Goal: Task Accomplishment & Management: Complete application form

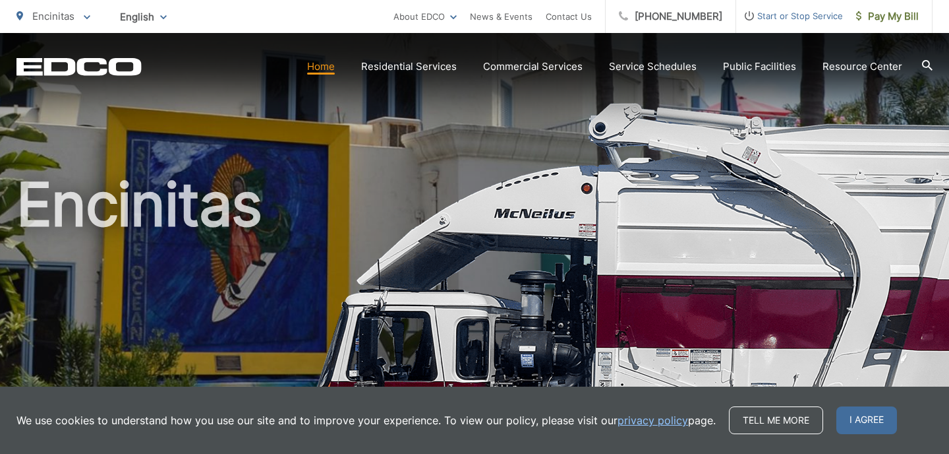
click at [796, 18] on span "Start or Stop Service" at bounding box center [789, 16] width 107 height 16
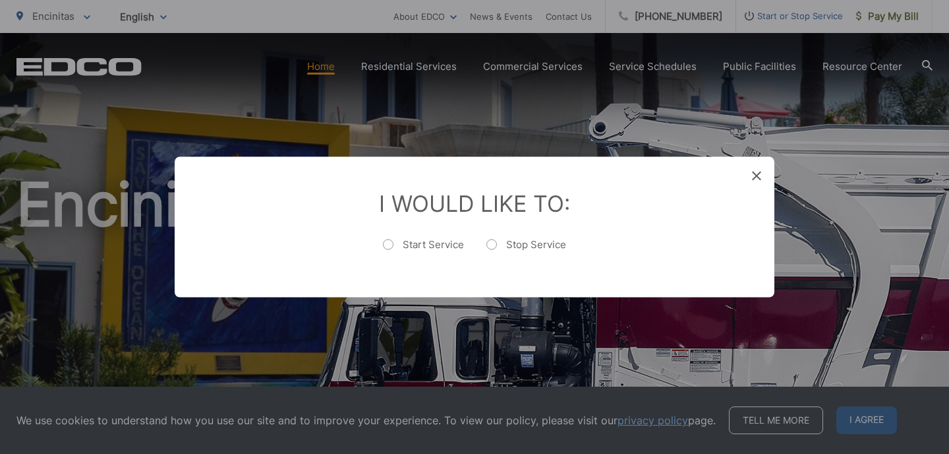
click at [389, 244] on label "Start Service" at bounding box center [423, 251] width 81 height 26
radio input "true"
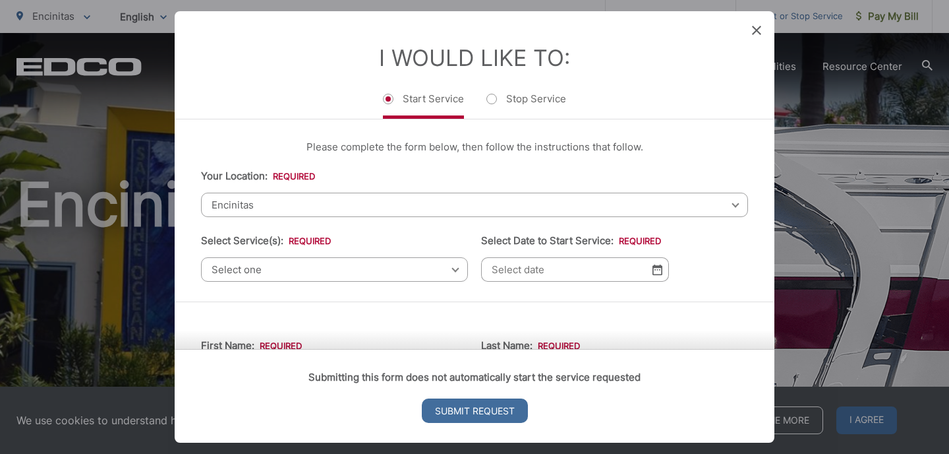
click at [393, 276] on span "Select one" at bounding box center [334, 269] width 267 height 24
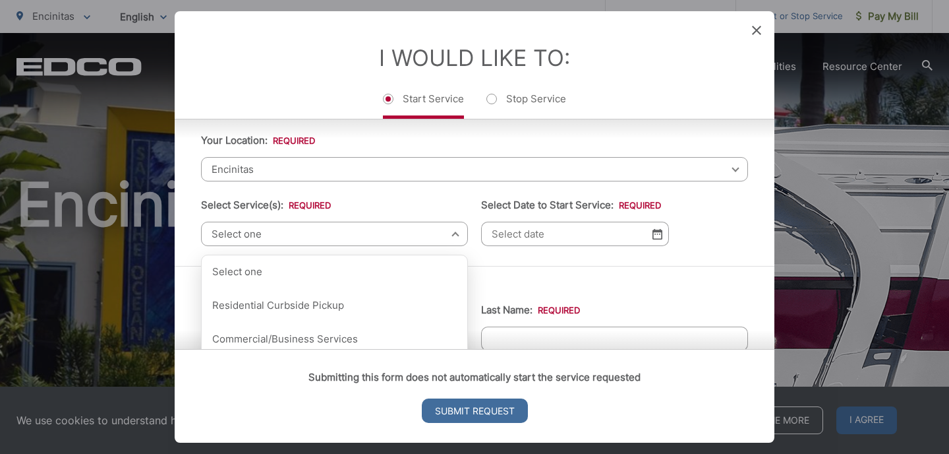
scroll to position [50, 0]
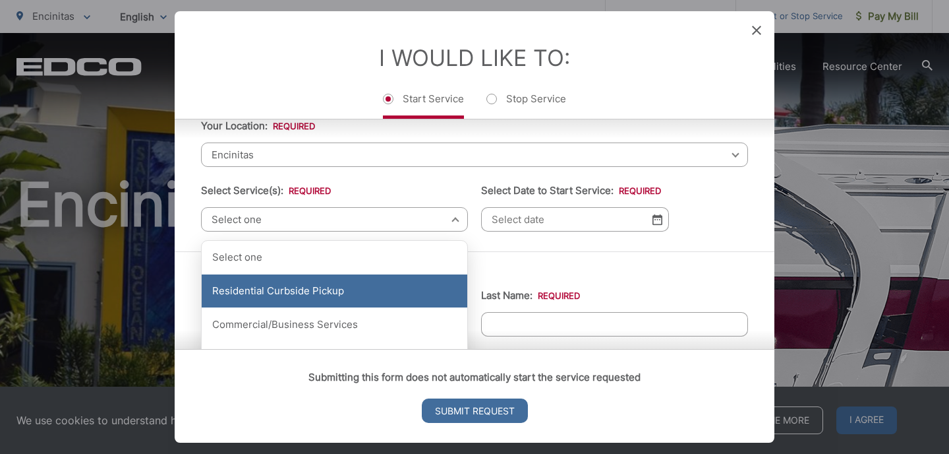
click at [392, 284] on div "Residential Curbside Pickup" at bounding box center [335, 290] width 266 height 33
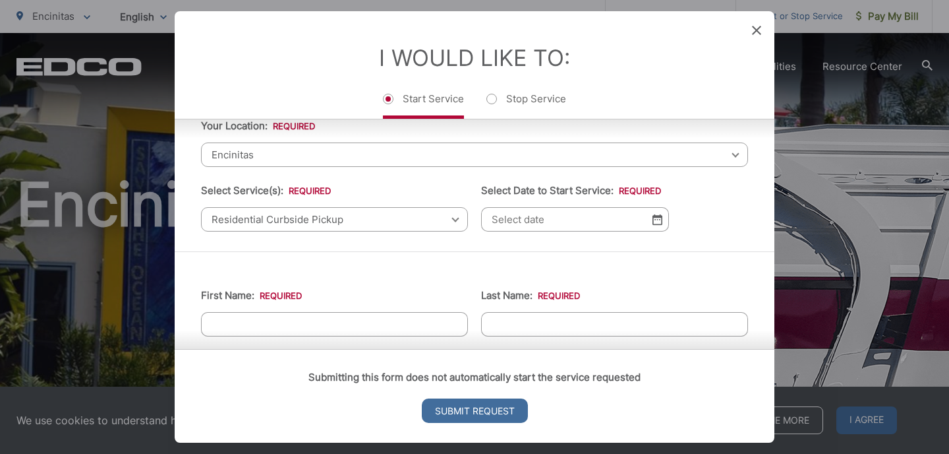
click at [546, 223] on input "Select Date to Start Service: *" at bounding box center [575, 219] width 188 height 24
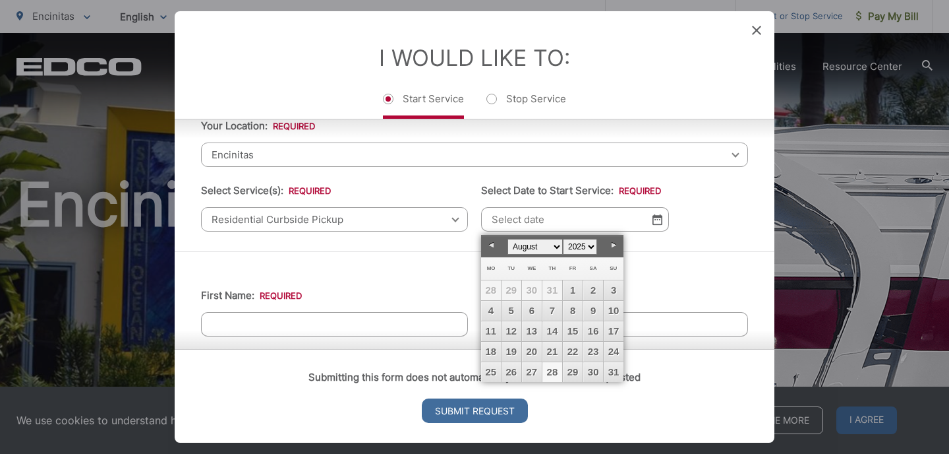
click at [557, 369] on link "28" at bounding box center [553, 372] width 20 height 20
type input "08/28/2025"
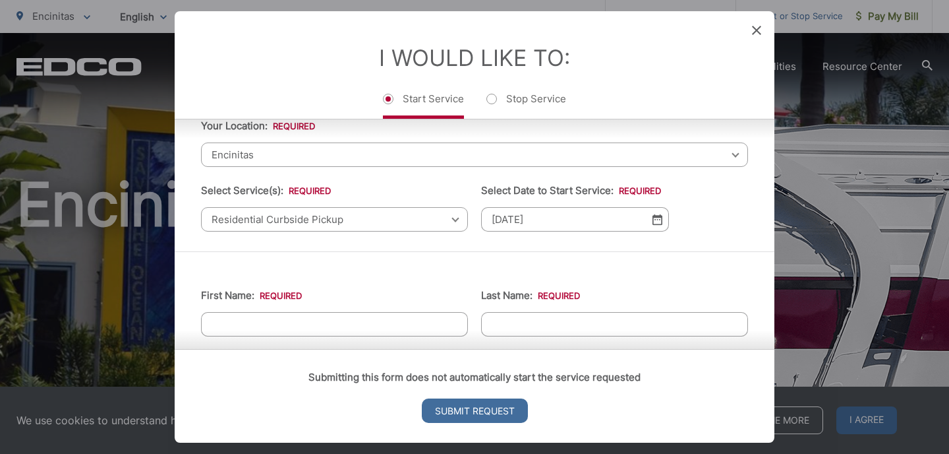
click at [359, 349] on div "Submitting this form does not automatically start the service requested Submit …" at bounding box center [475, 396] width 600 height 94
click at [359, 323] on input "First Name: *" at bounding box center [334, 324] width 267 height 24
type input "Kelly"
type input "4153082975"
type input "applequig@gmail.com"
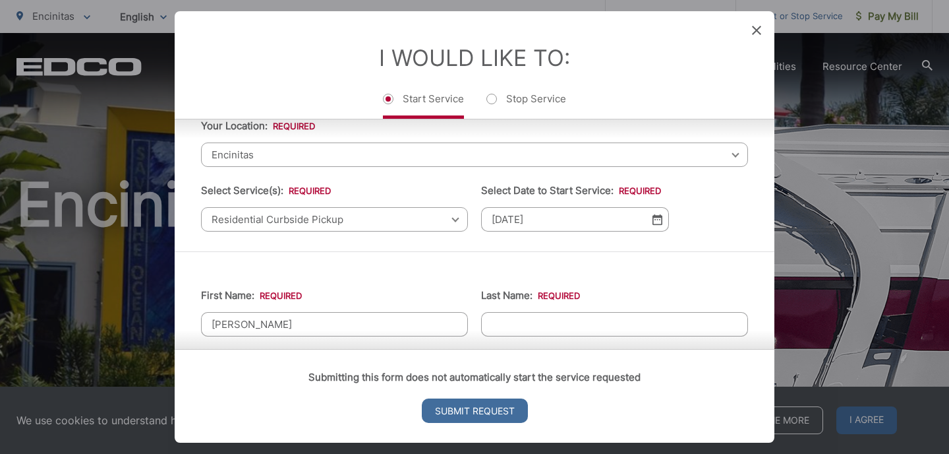
type input "4681 Pace Drive"
type input "(415) 308-2975"
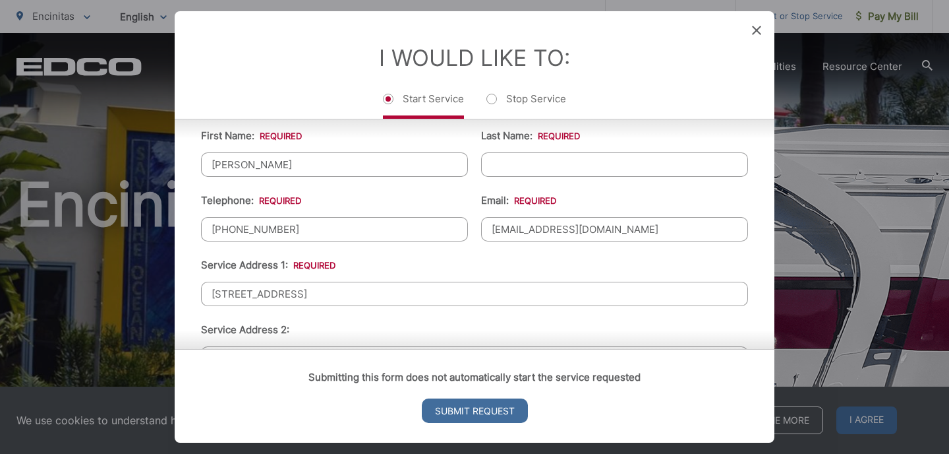
scroll to position [195, 0]
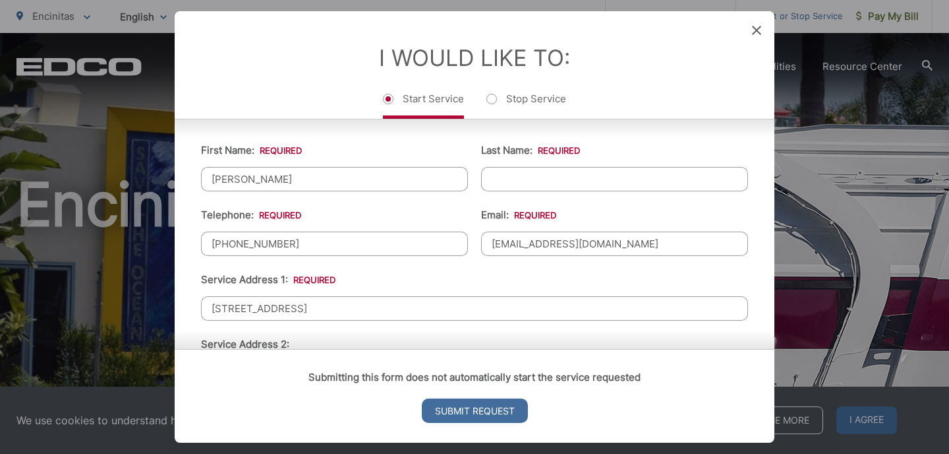
click at [572, 184] on input "Last Name: *" at bounding box center [614, 179] width 267 height 24
type input "Applegate"
type input "(415) 308-2975"
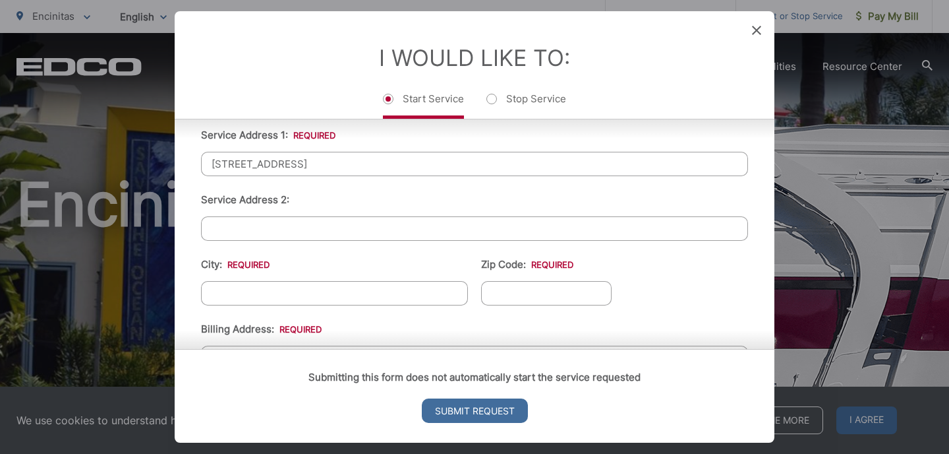
scroll to position [340, 0]
click at [272, 163] on input "4681 Pace Drive" at bounding box center [474, 163] width 547 height 24
type input "1631 Neptune Ave."
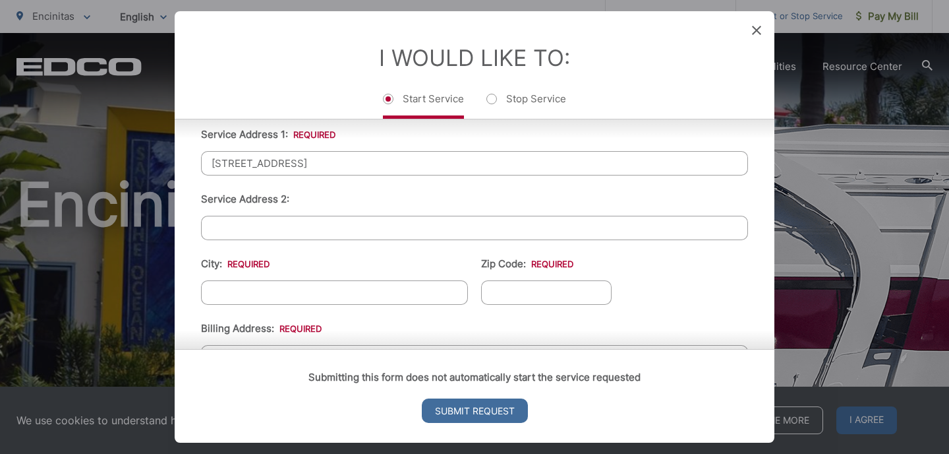
click at [266, 290] on input "City: *" at bounding box center [334, 292] width 267 height 24
type input "Encinitas"
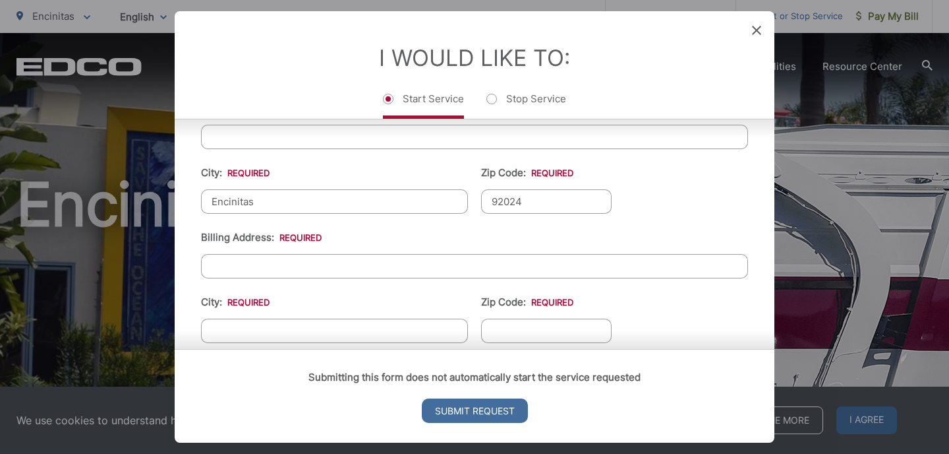
scroll to position [434, 0]
type input "92024"
click at [345, 266] on input "Billing Address: *" at bounding box center [474, 263] width 547 height 24
type input "4681 Pace Drive"
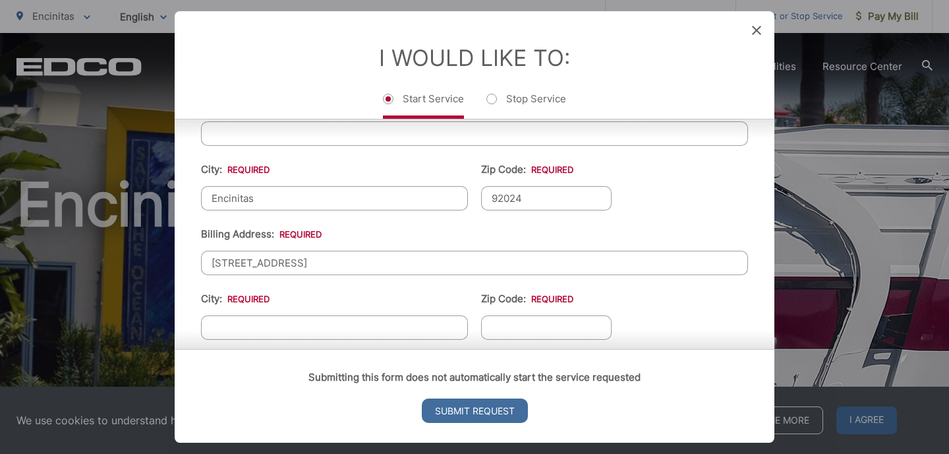
click at [341, 349] on div "Submitting this form does not automatically start the service requested Submit …" at bounding box center [475, 396] width 600 height 94
click at [341, 328] on input "City: *" at bounding box center [334, 327] width 267 height 24
type input "Park City"
type input "84098"
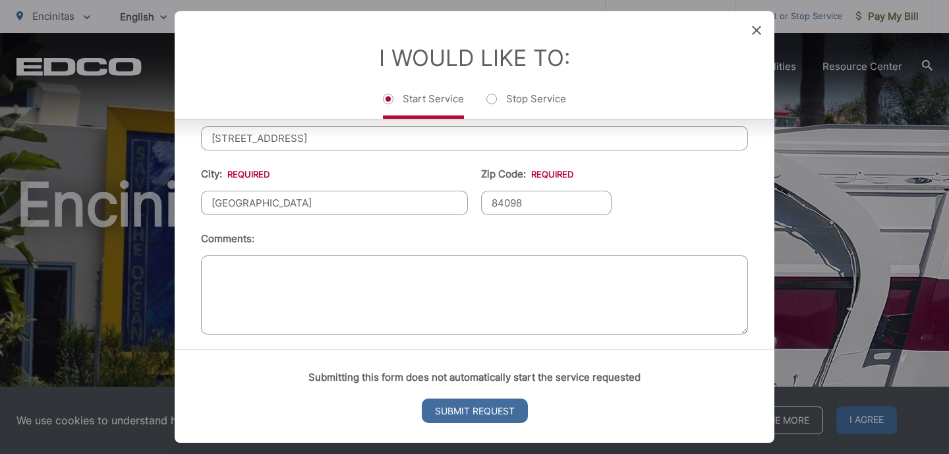
scroll to position [568, 0]
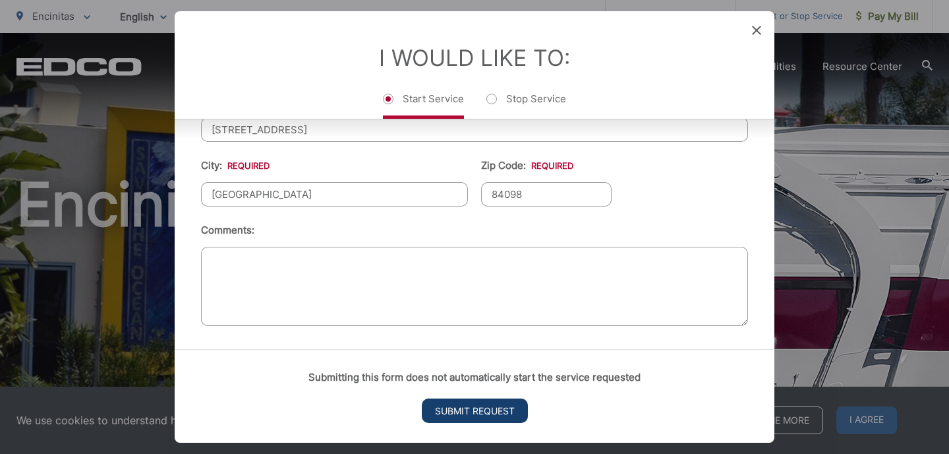
click at [496, 415] on input "Submit Request" at bounding box center [475, 410] width 106 height 24
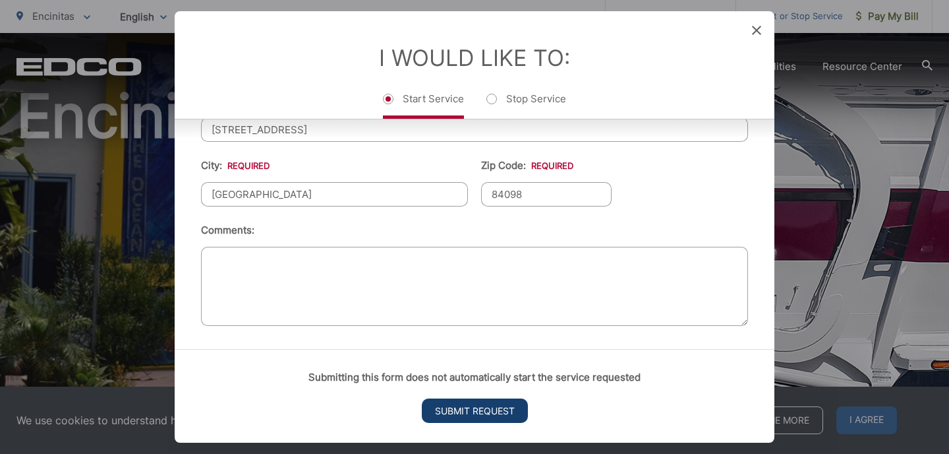
scroll to position [0, 0]
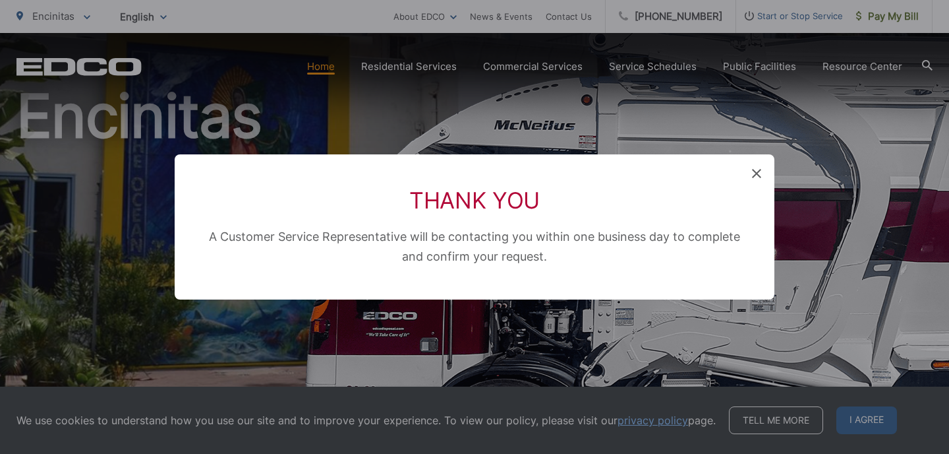
click at [754, 173] on icon at bounding box center [756, 173] width 9 height 9
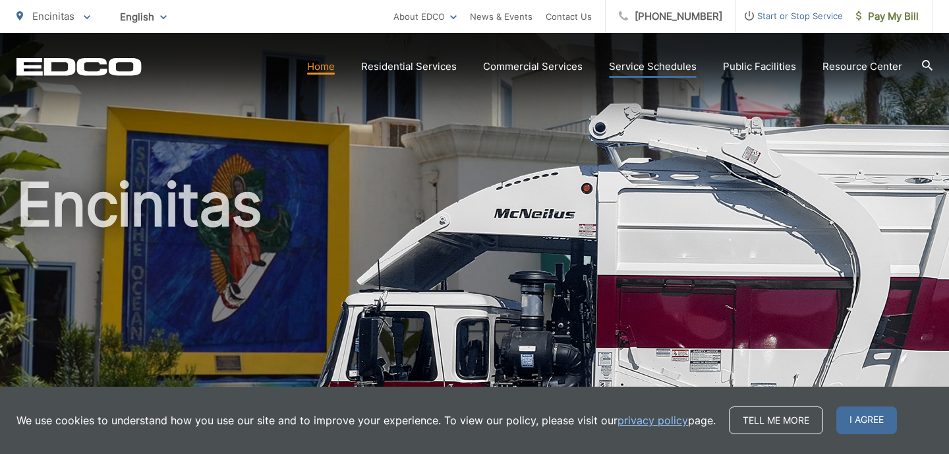
click at [678, 67] on link "Service Schedules" at bounding box center [653, 67] width 88 height 16
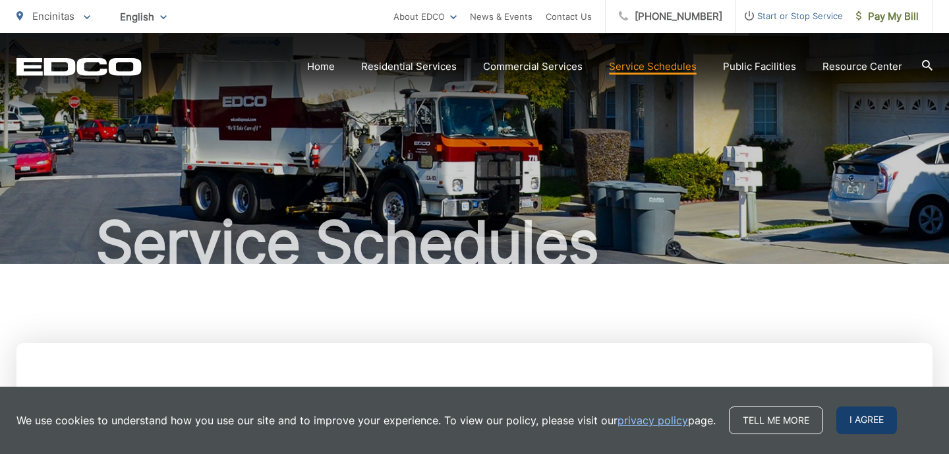
click at [862, 421] on span "I agree" at bounding box center [867, 420] width 61 height 28
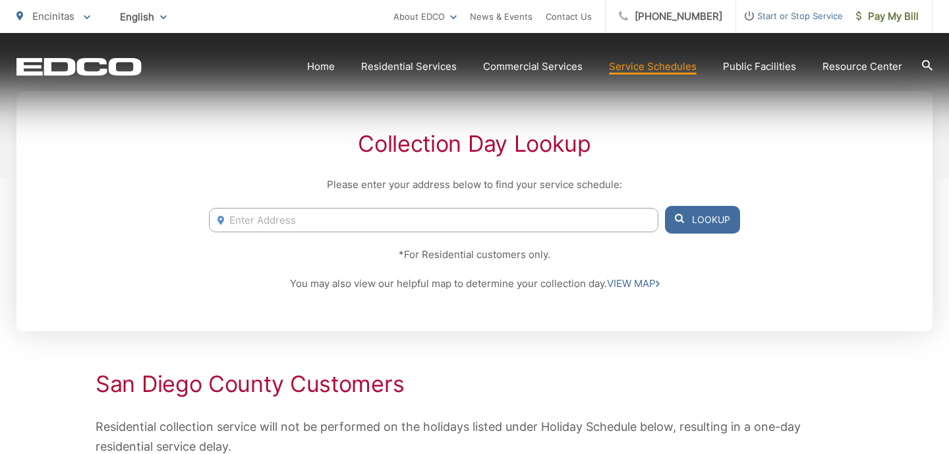
scroll to position [255, 0]
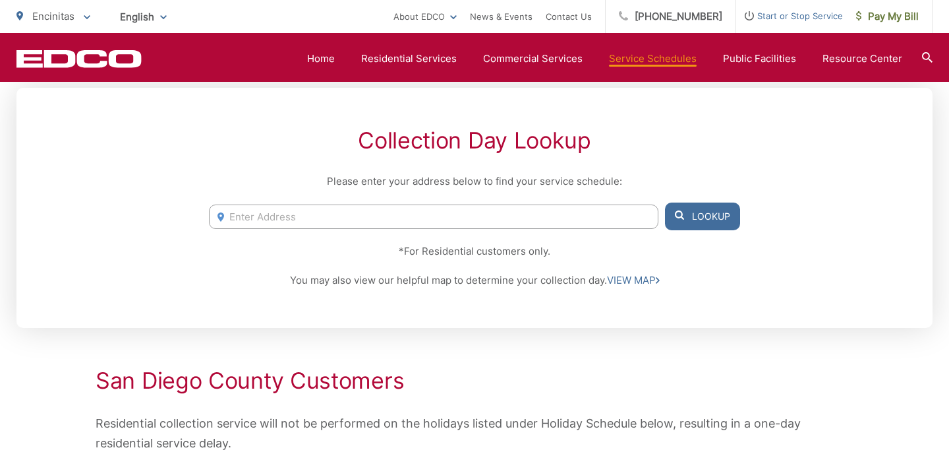
click at [450, 221] on input "Enter Address" at bounding box center [434, 216] width 450 height 24
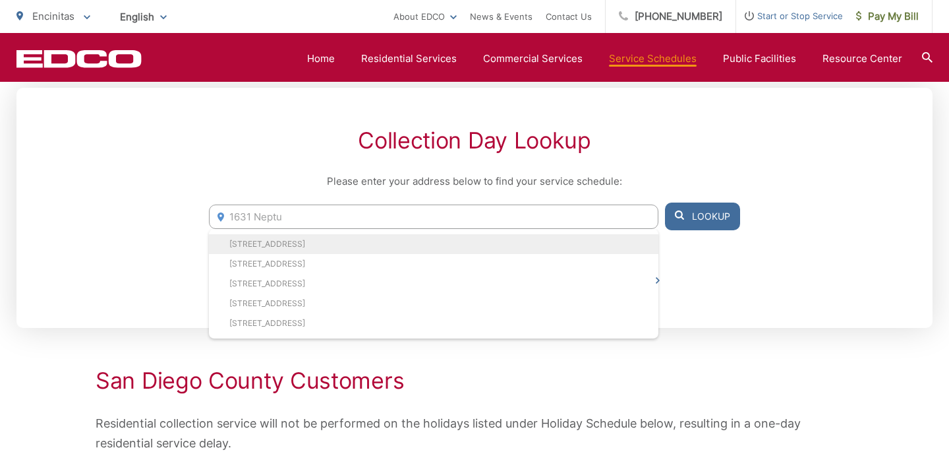
click at [391, 245] on li "[STREET_ADDRESS]" at bounding box center [434, 244] width 450 height 20
type input "[STREET_ADDRESS]"
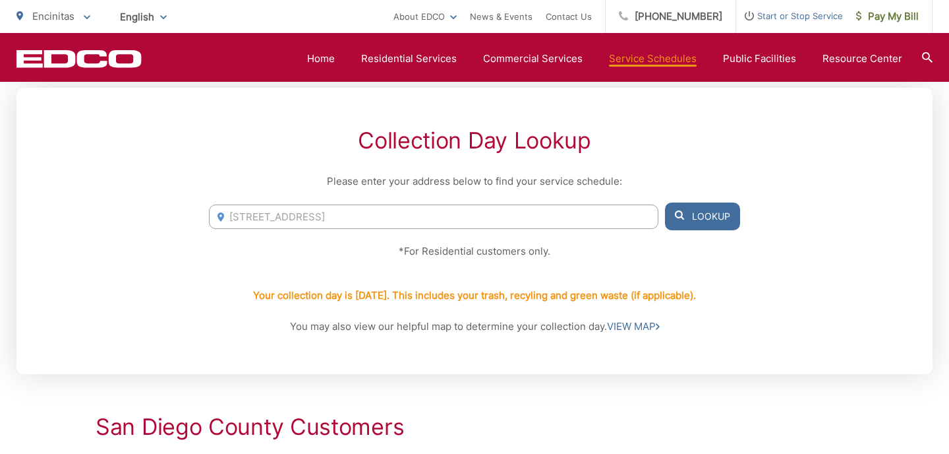
click at [717, 215] on button "Lookup" at bounding box center [702, 216] width 75 height 28
